Goal: Information Seeking & Learning: Learn about a topic

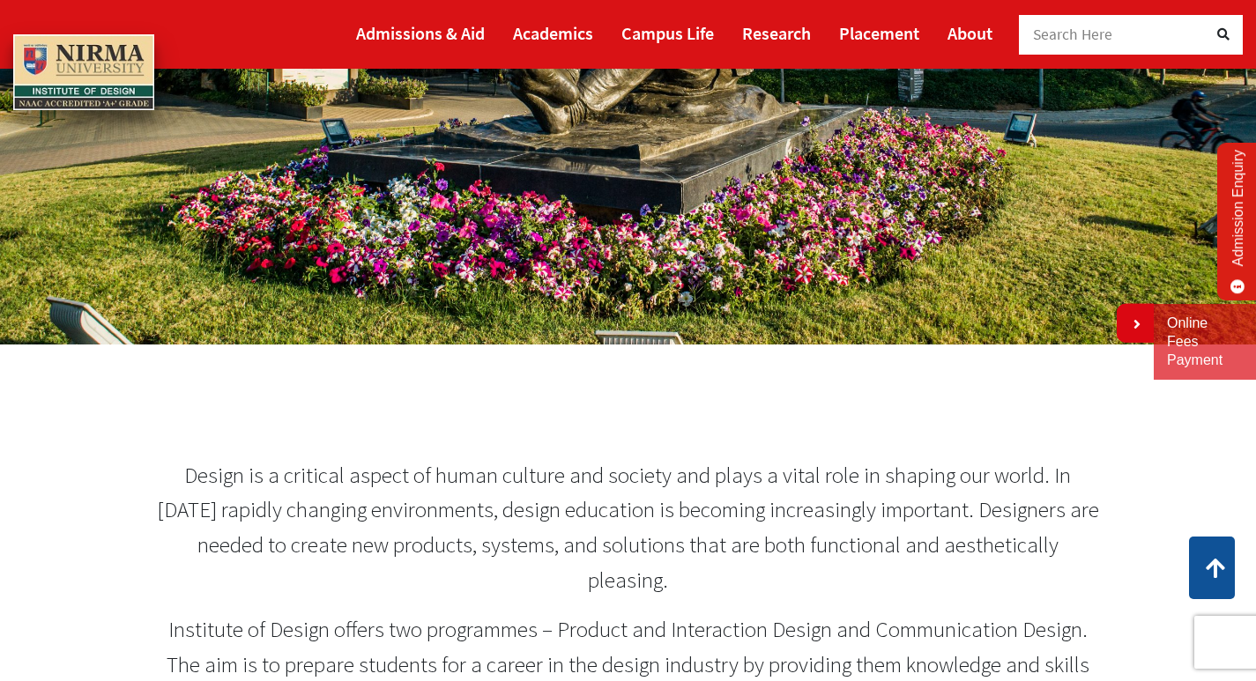
scroll to position [88, 0]
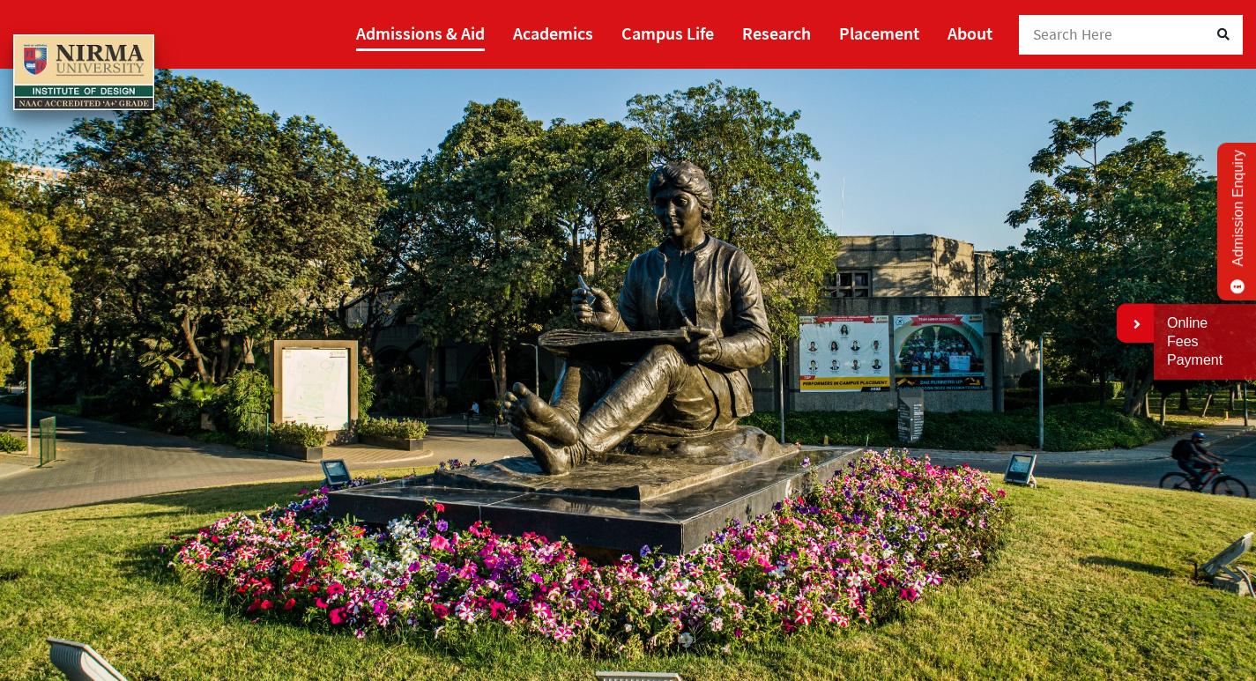
click at [394, 39] on link "Admissions & Aid" at bounding box center [420, 33] width 129 height 36
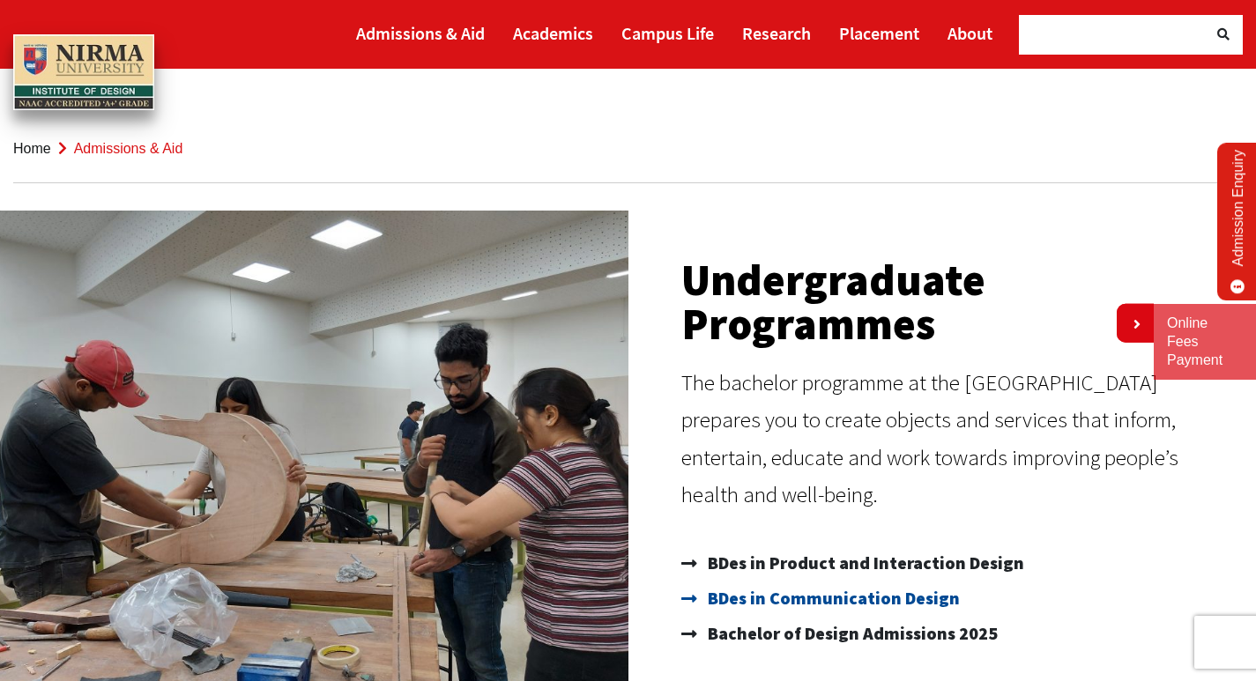
click at [835, 603] on span "BDes in Communication Design" at bounding box center [831, 598] width 256 height 35
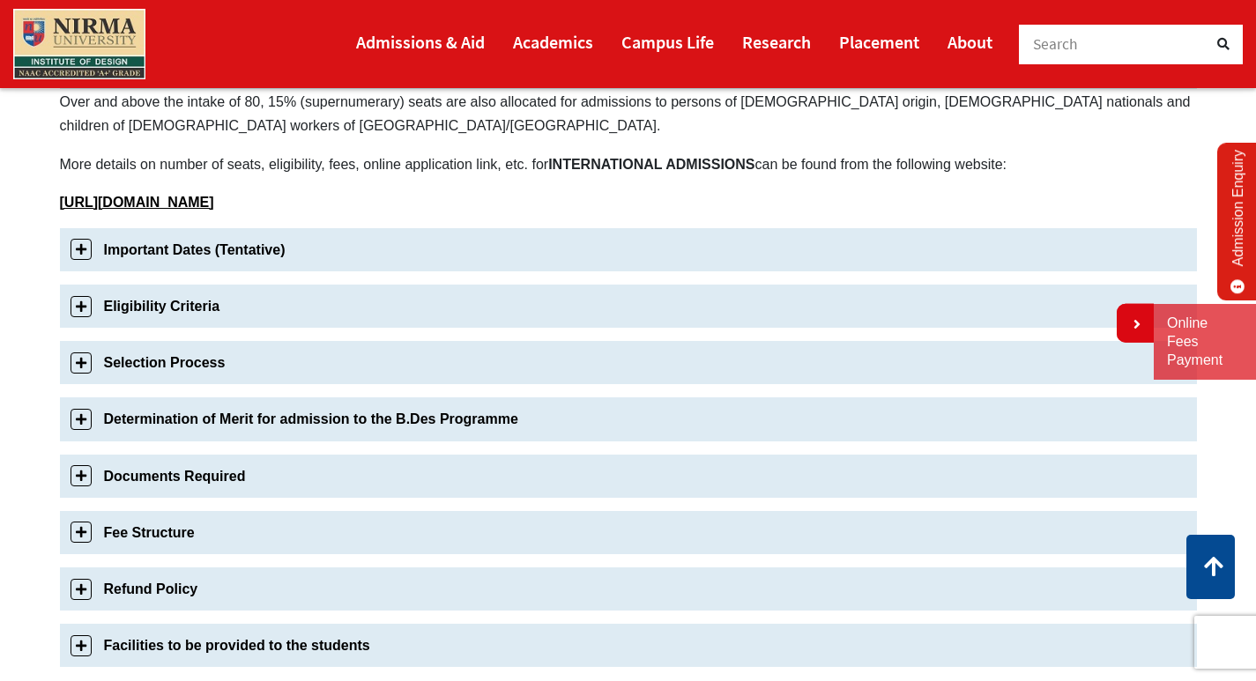
scroll to position [529, 0]
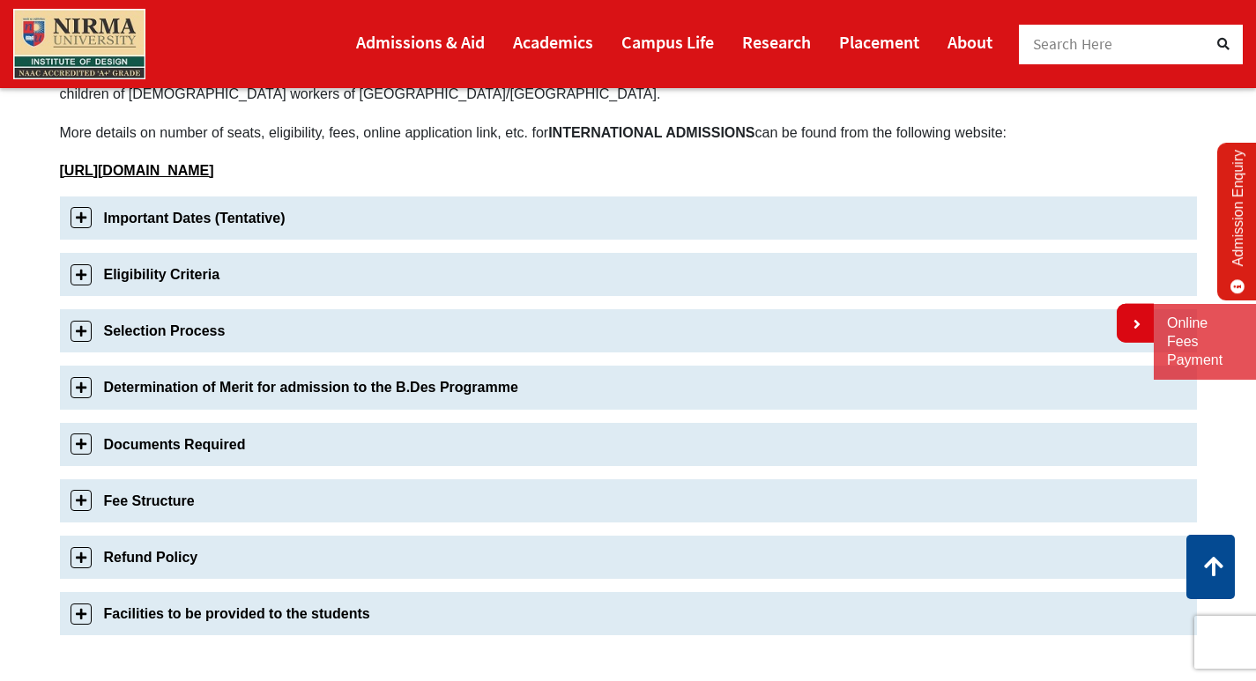
click at [178, 503] on link "Fee Structure" at bounding box center [628, 500] width 1137 height 43
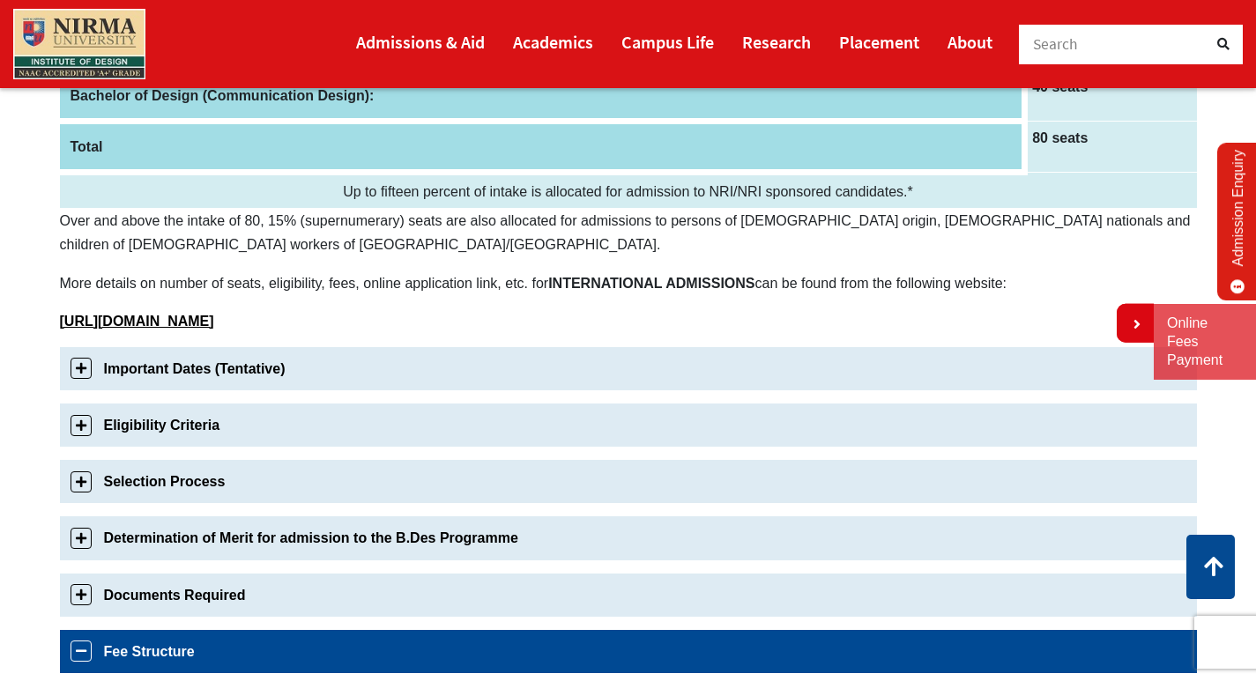
scroll to position [374, 0]
